Goal: Find specific page/section: Find specific page/section

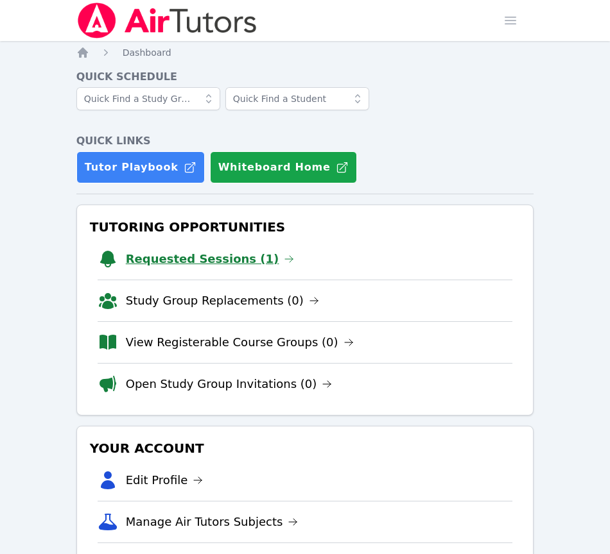
click at [191, 261] on link "Requested Sessions (1)" at bounding box center [210, 259] width 169 height 18
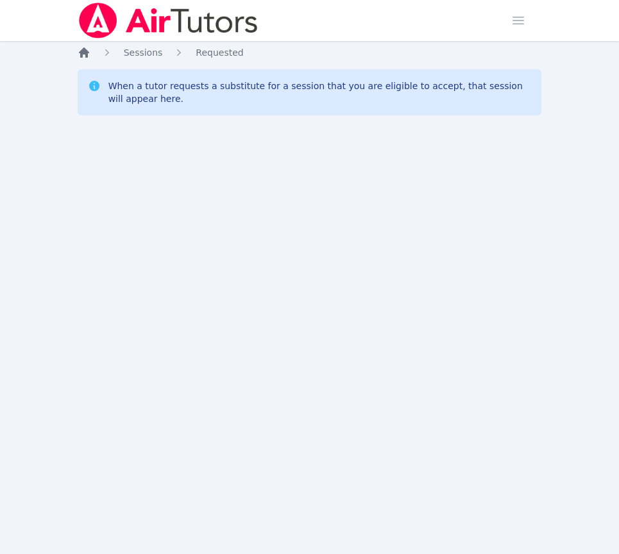
click at [83, 52] on icon "Breadcrumb" at bounding box center [84, 52] width 10 height 10
